Goal: Task Accomplishment & Management: Use online tool/utility

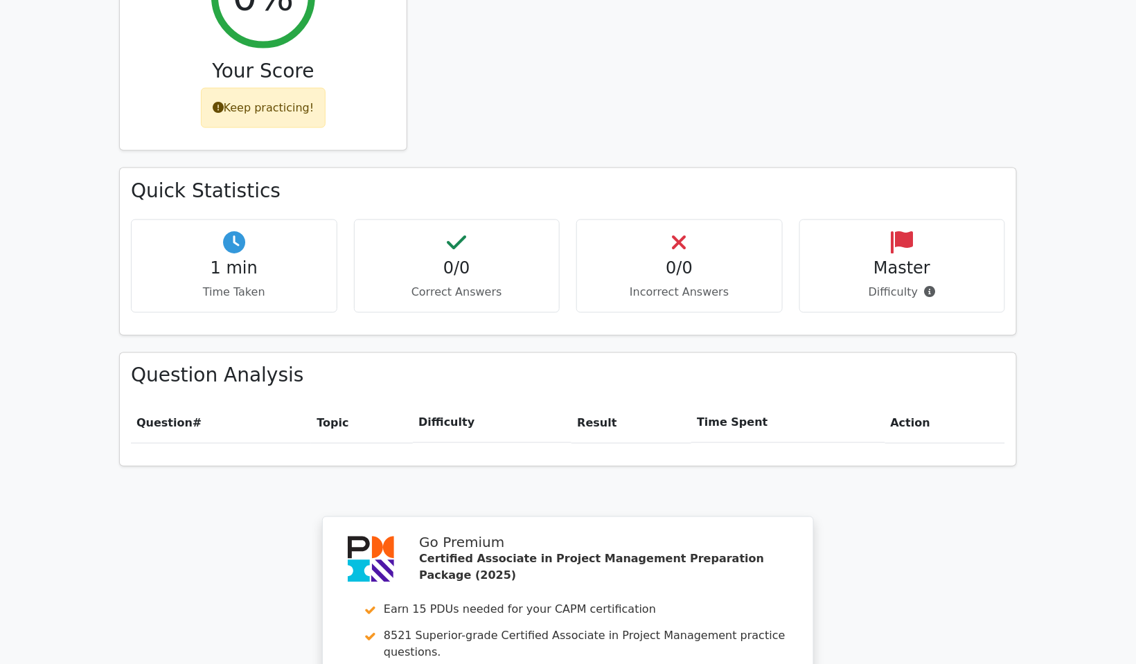
scroll to position [1039, 0]
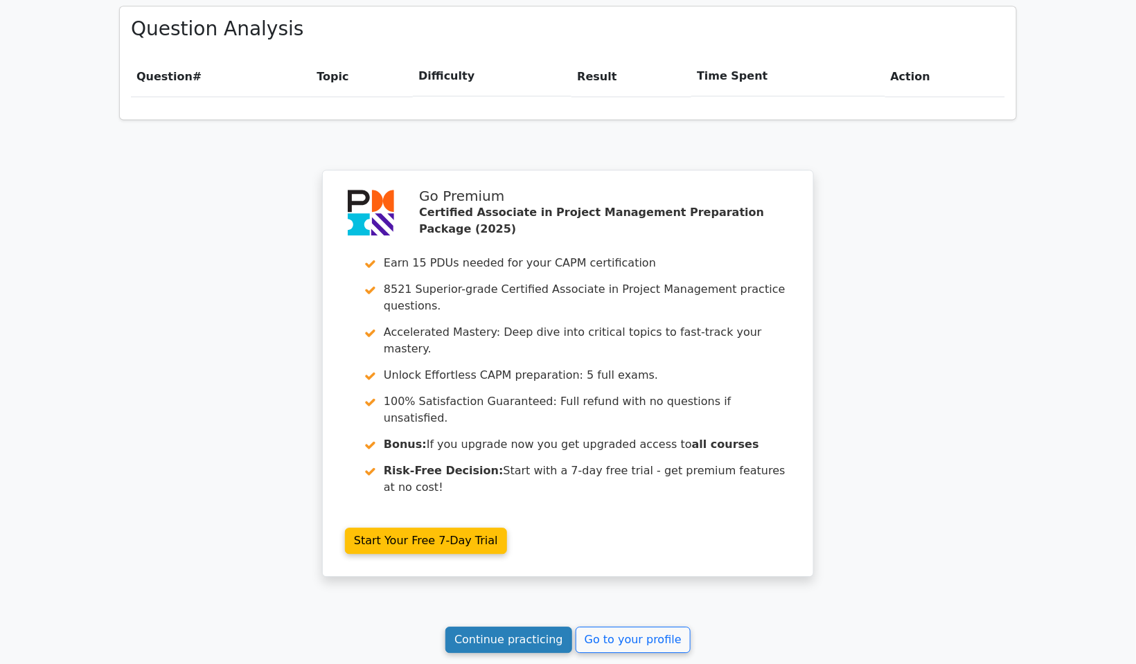
click at [495, 627] on link "Continue practicing" at bounding box center [508, 640] width 127 height 26
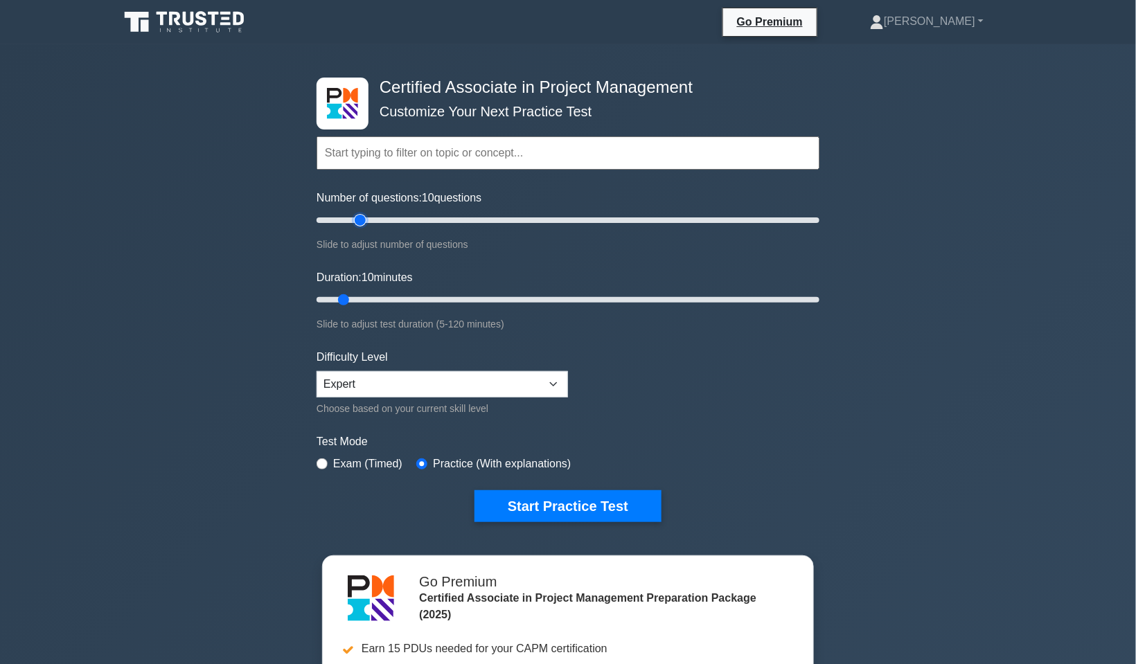
type input "20"
click at [358, 219] on input "Number of questions: 10 questions" at bounding box center [568, 220] width 503 height 17
click at [374, 294] on input "Duration: 10 minutes" at bounding box center [568, 300] width 503 height 17
type input "20"
click at [380, 297] on input "Duration: 20 minutes" at bounding box center [568, 300] width 503 height 17
